Goal: Transaction & Acquisition: Purchase product/service

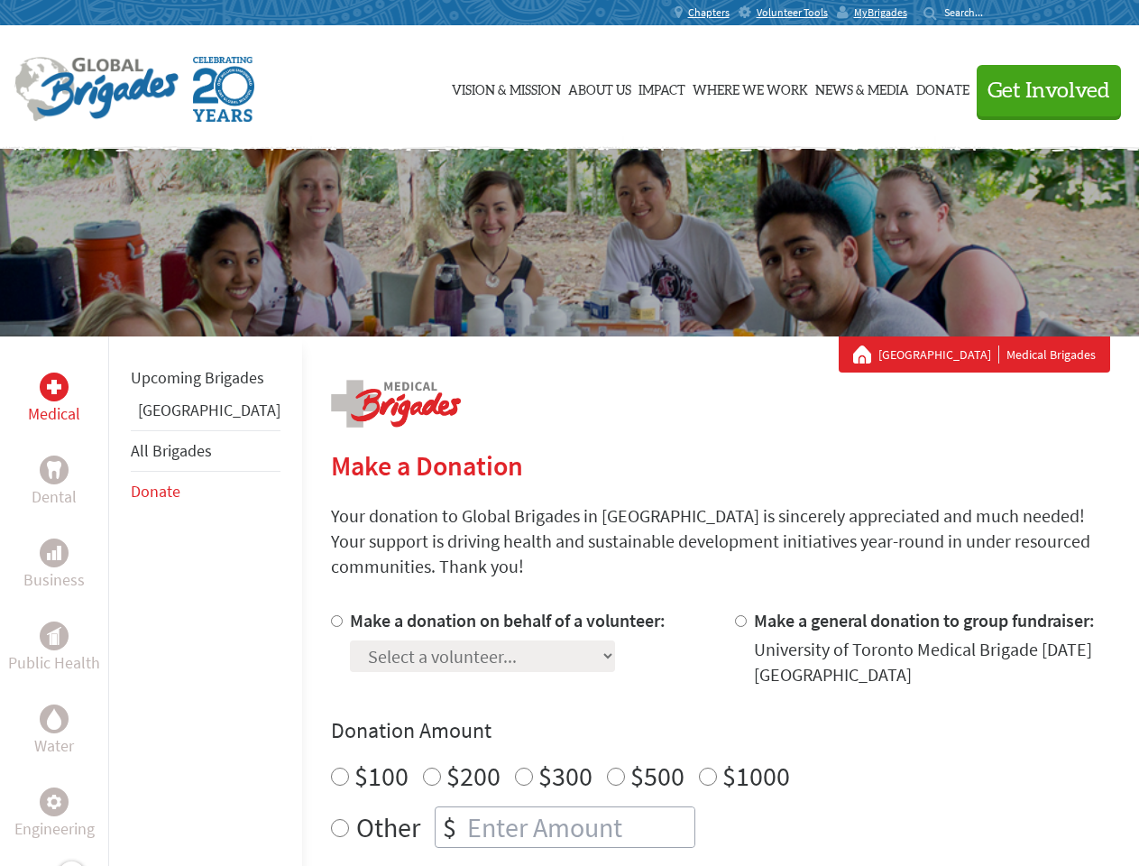
click at [995, 13] on div "Search for:" at bounding box center [959, 12] width 72 height 14
click at [1040, 90] on span "Get Involved" at bounding box center [1048, 91] width 123 height 22
click at [119, 600] on div "Upcoming Brigades Greece All Brigades Donate" at bounding box center [205, 769] width 194 height 866
click at [689, 724] on div "Donation Amount $100 $200 $300 $500 $1000 Other $" at bounding box center [720, 782] width 779 height 132
click at [331, 615] on input "Make a donation on behalf of a volunteer:" at bounding box center [337, 621] width 12 height 12
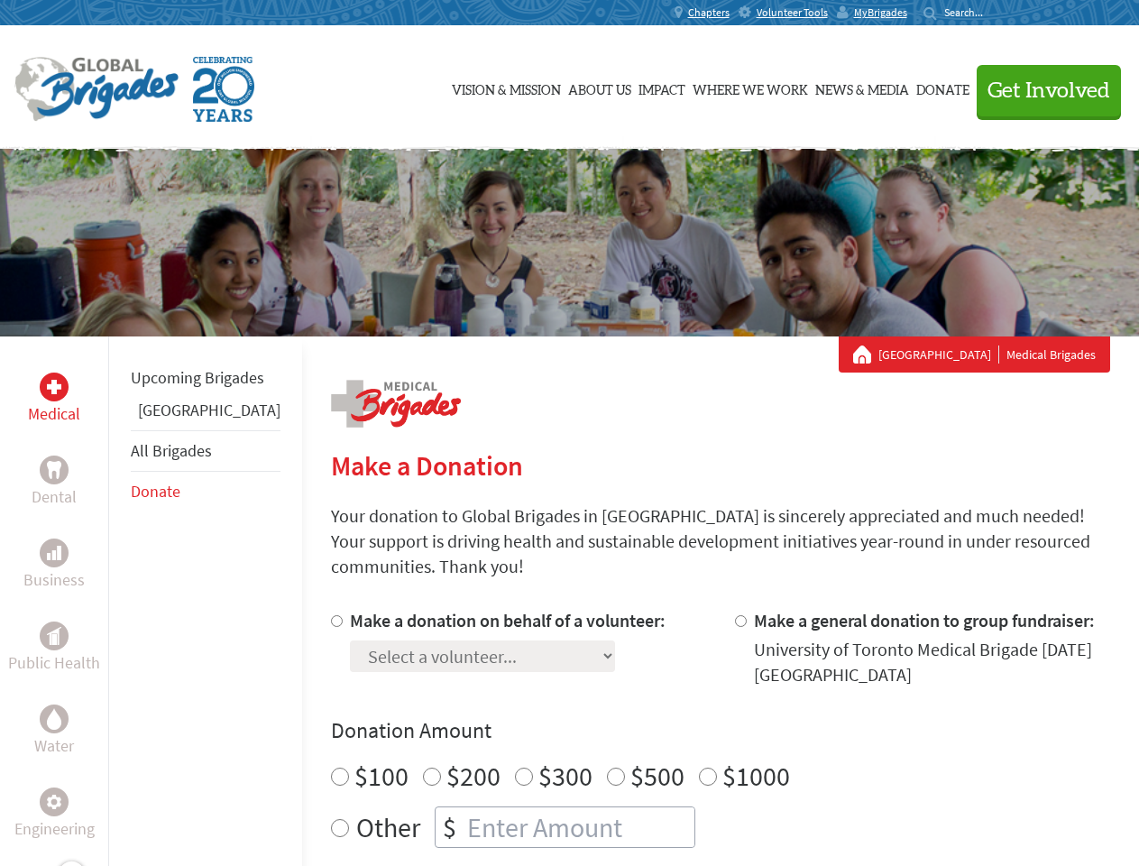
radio input "true"
click at [735, 615] on input "Make a general donation to group fundraiser:" at bounding box center [741, 621] width 12 height 12
radio input "true"
